Goal: Information Seeking & Learning: Check status

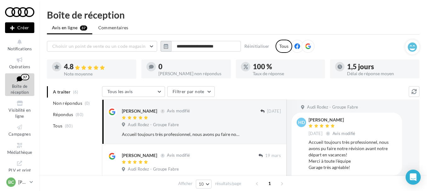
click at [166, 45] on icon "button" at bounding box center [166, 46] width 4 height 5
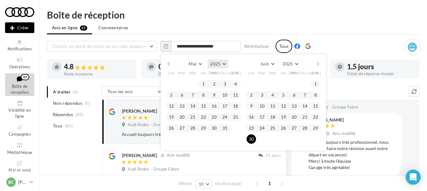
click at [221, 64] on button "2025" at bounding box center [217, 63] width 20 height 9
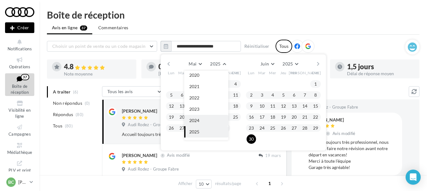
click at [201, 117] on button "2024" at bounding box center [206, 120] width 44 height 11
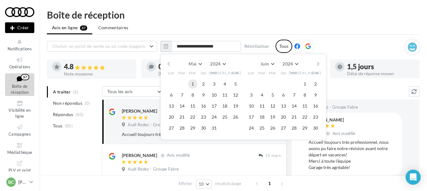
click at [192, 81] on button "1" at bounding box center [192, 83] width 9 height 9
click at [201, 64] on button "Mai" at bounding box center [195, 63] width 18 height 9
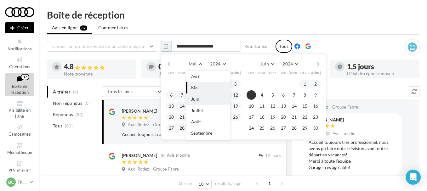
click at [196, 101] on span "Juin" at bounding box center [195, 98] width 8 height 5
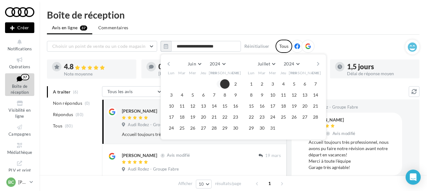
click at [225, 82] on button "1" at bounding box center [224, 83] width 9 height 9
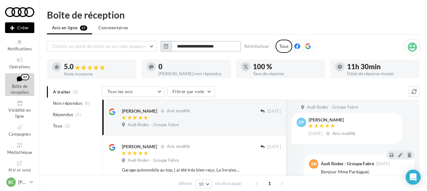
click at [212, 47] on input "**********" at bounding box center [206, 46] width 70 height 11
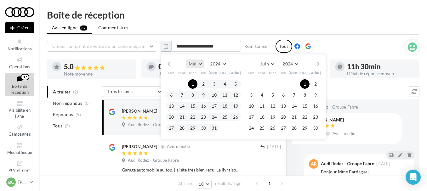
click at [196, 65] on span "Mai" at bounding box center [192, 63] width 8 height 5
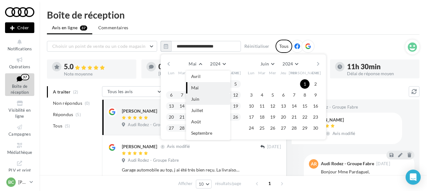
click at [197, 97] on span "Juin" at bounding box center [195, 98] width 8 height 5
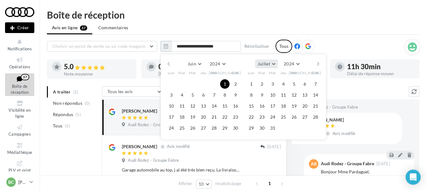
click at [271, 63] on button "Juillet" at bounding box center [266, 63] width 23 height 9
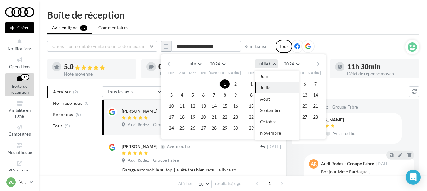
scroll to position [25, 0]
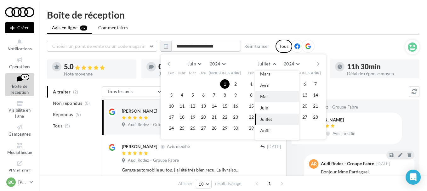
click at [267, 95] on button "Mai" at bounding box center [277, 96] width 44 height 11
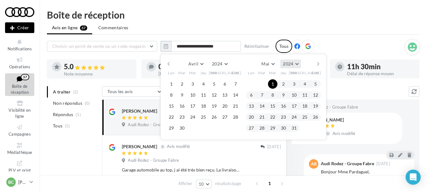
click at [299, 62] on button "2024" at bounding box center [290, 63] width 20 height 9
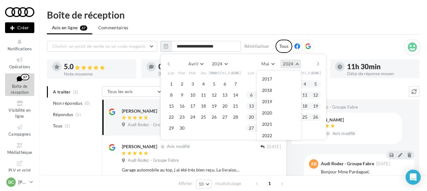
scroll to position [38, 0]
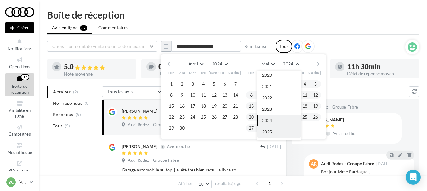
click at [276, 129] on button "2025" at bounding box center [279, 131] width 44 height 11
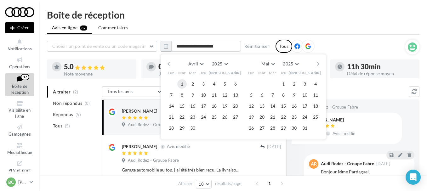
click at [181, 81] on button "1" at bounding box center [181, 83] width 9 height 9
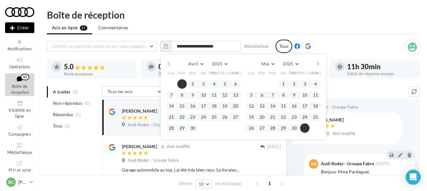
click at [304, 126] on button "31" at bounding box center [304, 127] width 9 height 9
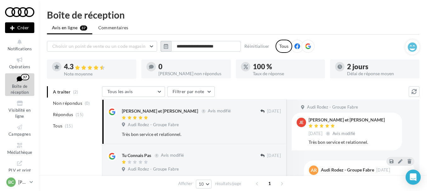
click at [165, 44] on icon "button" at bounding box center [166, 46] width 4 height 5
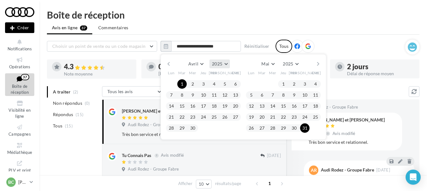
click at [225, 63] on button "2025" at bounding box center [219, 63] width 20 height 9
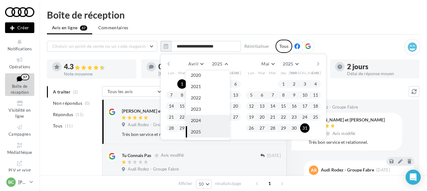
click at [203, 116] on button "2024" at bounding box center [208, 120] width 44 height 11
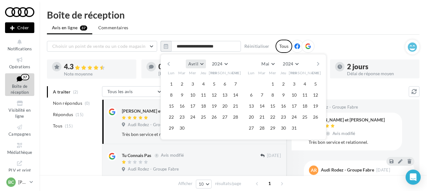
click at [201, 63] on button "Avril" at bounding box center [196, 63] width 20 height 9
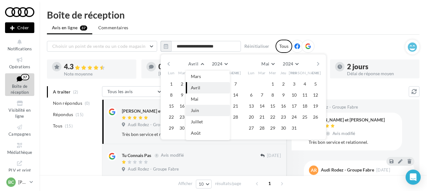
click at [199, 107] on button "Juin" at bounding box center [208, 110] width 44 height 11
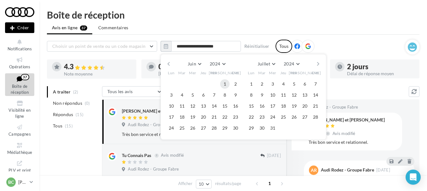
click at [226, 85] on button "1" at bounding box center [224, 83] width 9 height 9
click at [272, 64] on button "Juillet" at bounding box center [266, 63] width 23 height 9
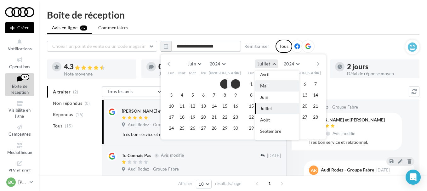
scroll to position [25, 0]
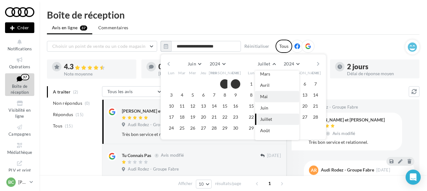
click at [269, 99] on button "Mai" at bounding box center [277, 96] width 44 height 11
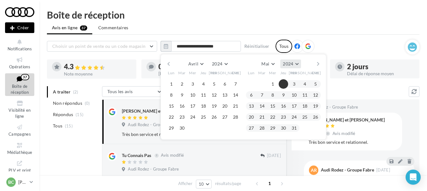
click at [298, 62] on button "2024" at bounding box center [290, 63] width 20 height 9
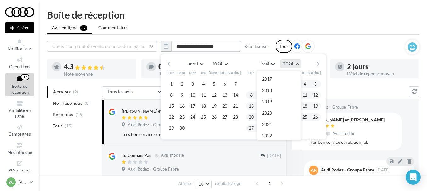
scroll to position [38, 0]
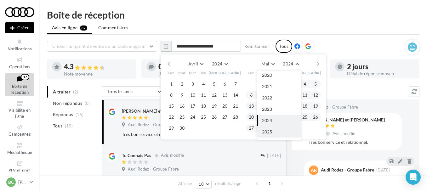
click at [276, 129] on button "2025" at bounding box center [279, 131] width 44 height 11
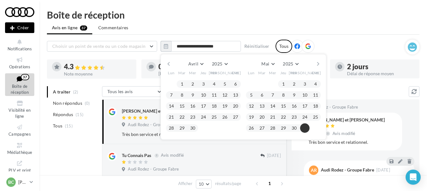
click at [307, 126] on button "31" at bounding box center [304, 127] width 9 height 9
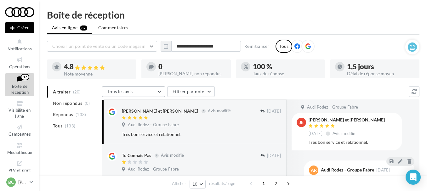
click at [157, 91] on button "Tous les avis" at bounding box center [133, 91] width 63 height 11
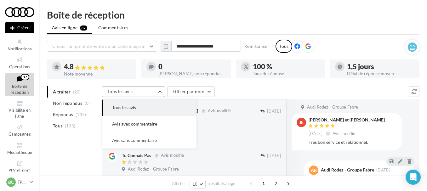
click at [156, 91] on button "Tous les avis" at bounding box center [133, 91] width 63 height 11
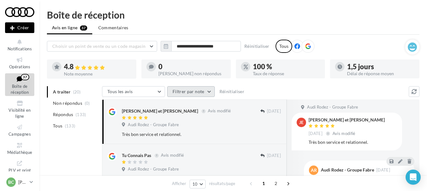
click at [177, 90] on button "Filtrer par note" at bounding box center [190, 91] width 47 height 11
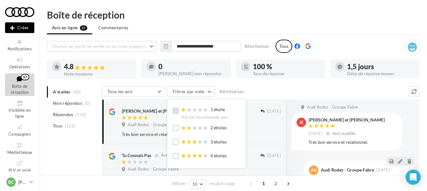
click at [176, 109] on label at bounding box center [175, 111] width 6 height 6
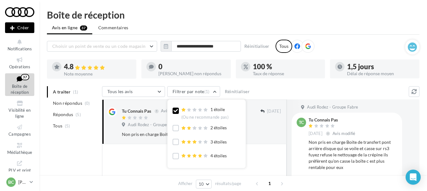
click at [176, 110] on icon at bounding box center [175, 111] width 4 height 4
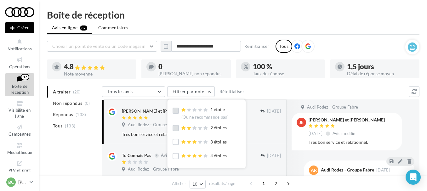
click at [175, 127] on label at bounding box center [175, 128] width 6 height 6
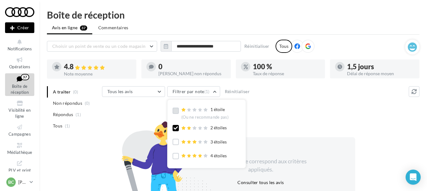
click at [146, 100] on div "Tous les avis Tous les avis Avis avec commentaire Avis sans commentaire Filtrer…" at bounding box center [260, 157] width 317 height 142
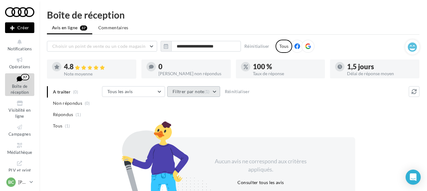
click at [174, 91] on button "Filtrer par note (1)" at bounding box center [193, 91] width 53 height 11
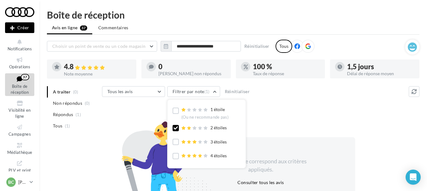
click at [175, 129] on icon at bounding box center [175, 128] width 4 height 4
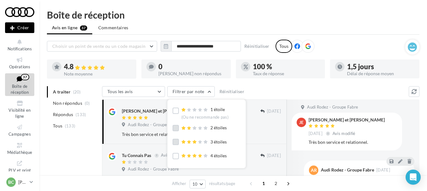
click at [175, 139] on label at bounding box center [175, 142] width 6 height 6
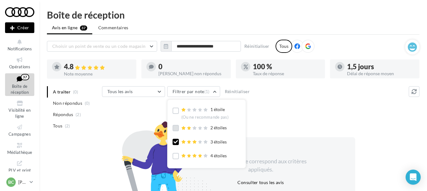
click at [175, 143] on icon at bounding box center [175, 142] width 4 height 4
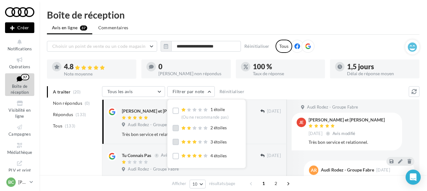
click at [76, 139] on div "A traiter (20) Non répondus (0) Répondus (133) Tous (133)" at bounding box center [74, 113] width 55 height 55
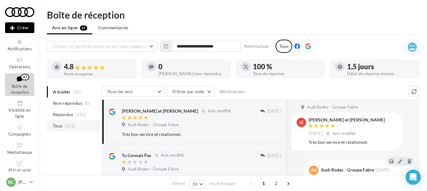
click at [61, 126] on span "Tous" at bounding box center [57, 126] width 9 height 6
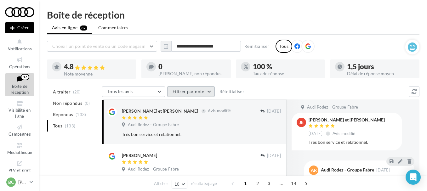
click at [208, 93] on button "Filtrer par note" at bounding box center [190, 91] width 47 height 11
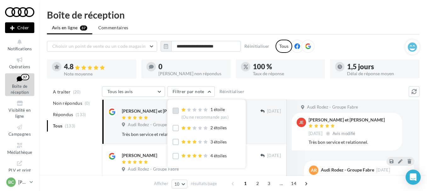
click at [175, 109] on label at bounding box center [175, 111] width 6 height 6
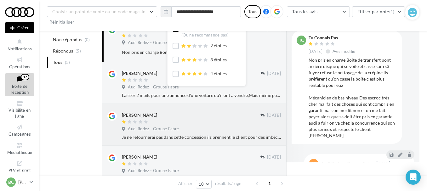
scroll to position [51, 0]
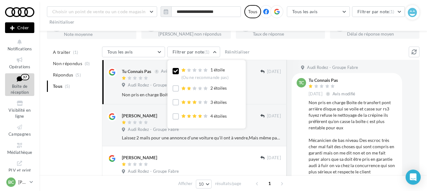
click at [64, 121] on div "A traiter (1) Non répondus (0) Répondus (5) Tous (5) Tous les avis Tous les avi…" at bounding box center [233, 168] width 372 height 243
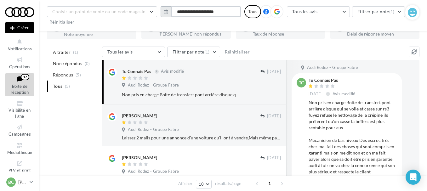
click at [193, 13] on input "**********" at bounding box center [206, 11] width 70 height 11
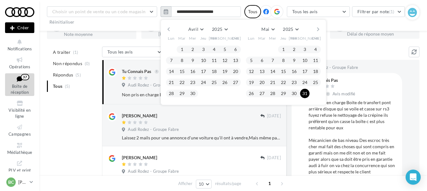
click at [169, 12] on button "button" at bounding box center [165, 11] width 11 height 11
click at [167, 12] on icon "button" at bounding box center [166, 11] width 4 height 5
click at [201, 30] on button "Avril" at bounding box center [196, 29] width 20 height 9
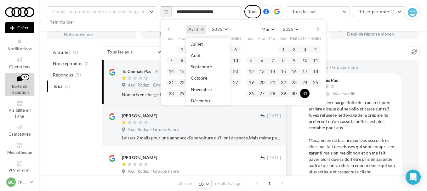
scroll to position [67, 0]
click at [207, 78] on span "Octobre" at bounding box center [199, 76] width 16 height 5
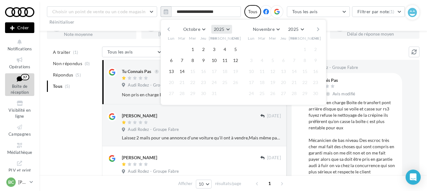
click at [229, 29] on button "2025" at bounding box center [221, 29] width 20 height 9
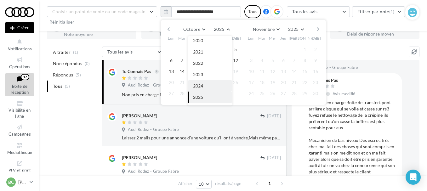
click at [208, 81] on button "2024" at bounding box center [210, 85] width 44 height 11
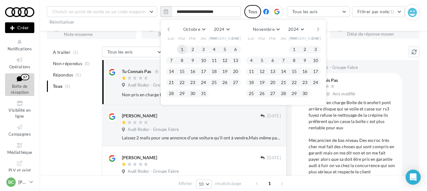
click at [179, 48] on button "1" at bounding box center [181, 49] width 9 height 9
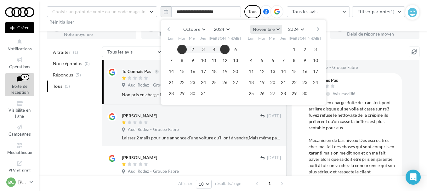
click at [279, 28] on button "Novembre" at bounding box center [266, 29] width 32 height 9
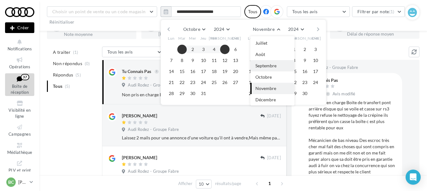
click at [272, 61] on button "Septembre" at bounding box center [272, 65] width 44 height 11
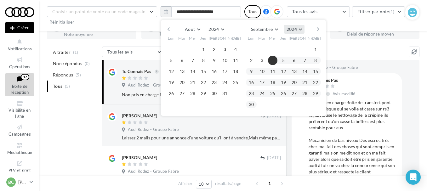
click at [298, 29] on button "2024" at bounding box center [294, 29] width 20 height 9
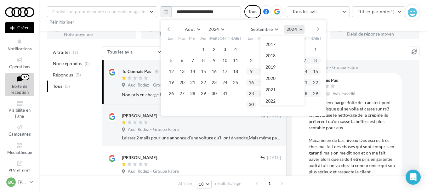
scroll to position [38, 0]
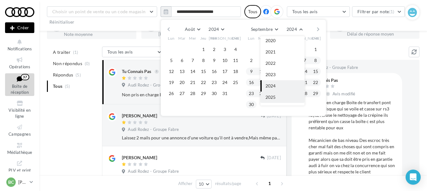
click at [272, 93] on button "2025" at bounding box center [282, 97] width 44 height 11
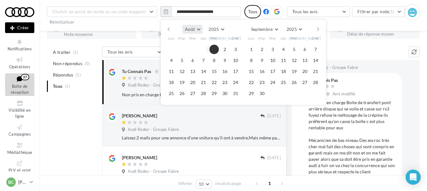
click at [198, 29] on button "Août" at bounding box center [192, 29] width 20 height 9
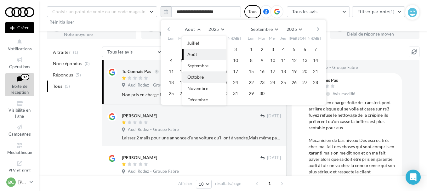
click at [200, 77] on span "Octobre" at bounding box center [195, 76] width 16 height 5
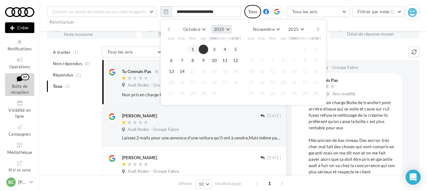
click at [228, 29] on button "2025" at bounding box center [221, 29] width 20 height 9
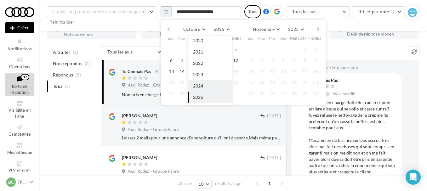
click at [203, 85] on button "2024" at bounding box center [210, 85] width 44 height 11
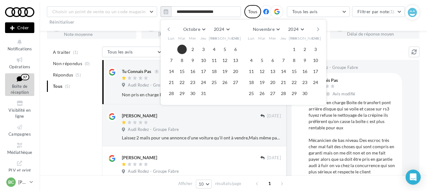
click at [182, 52] on button "1" at bounding box center [181, 49] width 9 height 9
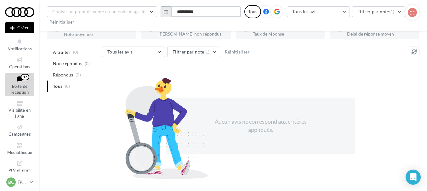
click at [211, 10] on input "**********" at bounding box center [206, 11] width 70 height 11
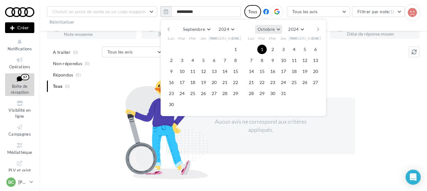
click at [266, 28] on span "Octobre" at bounding box center [265, 28] width 17 height 5
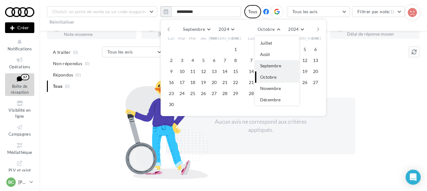
click at [267, 66] on span "Septembre" at bounding box center [270, 65] width 21 height 5
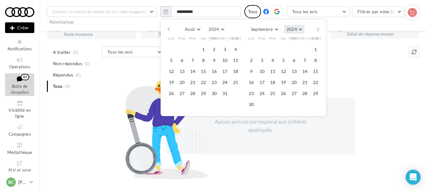
click at [296, 25] on button "2024" at bounding box center [294, 29] width 20 height 9
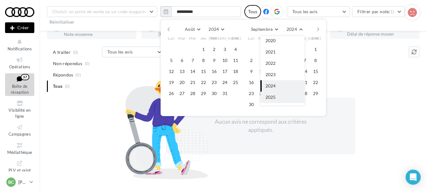
click at [271, 96] on span "2025" at bounding box center [270, 96] width 10 height 5
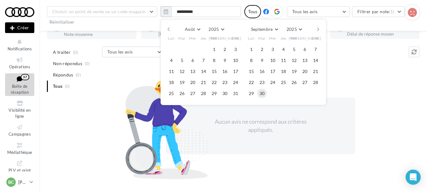
click at [263, 93] on button "30" at bounding box center [261, 93] width 9 height 9
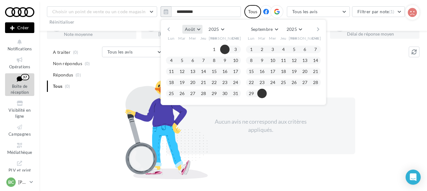
click at [198, 28] on button "Août" at bounding box center [192, 29] width 20 height 9
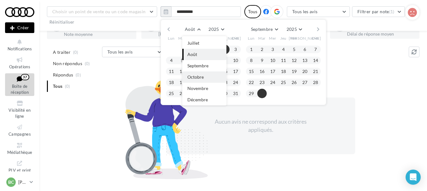
click at [198, 76] on span "Octobre" at bounding box center [195, 76] width 16 height 5
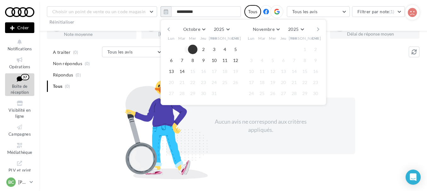
click at [192, 48] on button "1" at bounding box center [192, 49] width 9 height 9
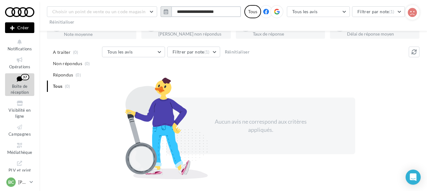
click at [198, 11] on input "**********" at bounding box center [206, 11] width 70 height 11
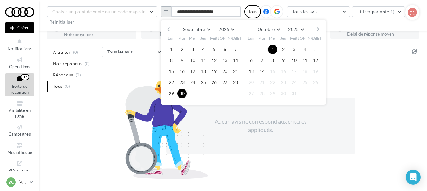
drag, startPoint x: 181, startPoint y: 11, endPoint x: 177, endPoint y: 10, distance: 4.5
click at [173, 9] on input "**********" at bounding box center [206, 11] width 70 height 11
type input "**********"
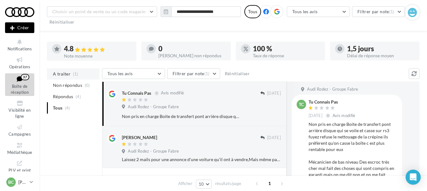
scroll to position [19, 0]
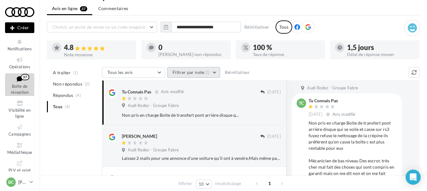
click at [196, 74] on button "Filtrer par note (1)" at bounding box center [193, 72] width 53 height 11
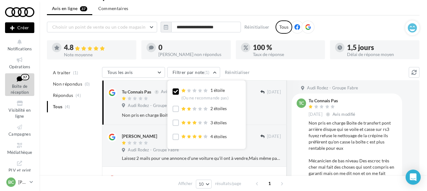
click at [175, 91] on icon at bounding box center [175, 91] width 4 height 4
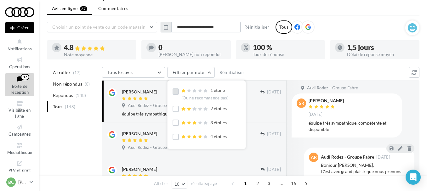
click at [187, 28] on input "**********" at bounding box center [206, 27] width 70 height 11
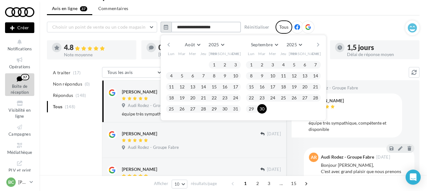
click at [182, 26] on input "**********" at bounding box center [206, 27] width 70 height 11
type input "**********"
click at [234, 28] on input "**********" at bounding box center [206, 27] width 70 height 11
